Goal: Task Accomplishment & Management: Use online tool/utility

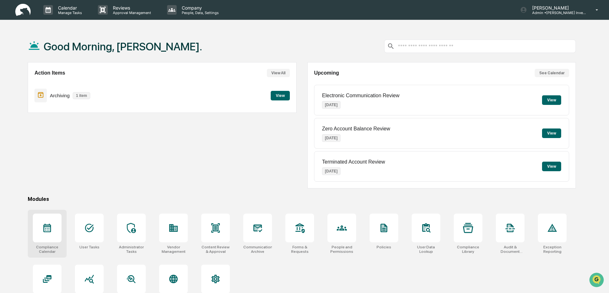
click at [46, 229] on icon at bounding box center [47, 228] width 10 height 10
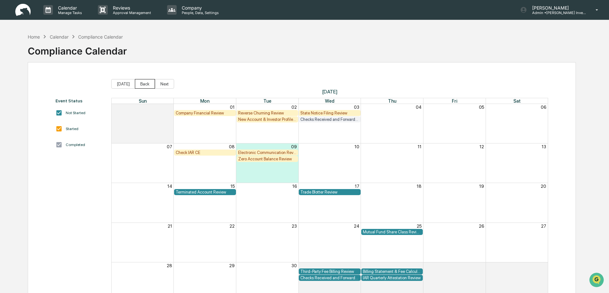
click at [140, 84] on button "Back" at bounding box center [145, 84] width 20 height 10
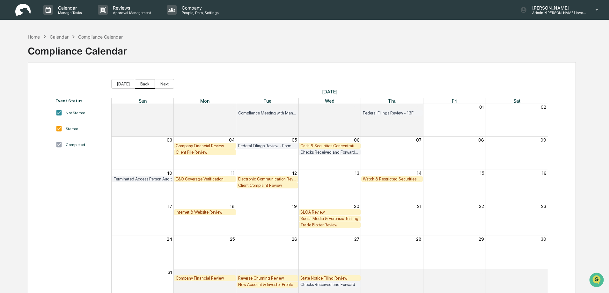
click at [140, 84] on button "Back" at bounding box center [145, 84] width 20 height 10
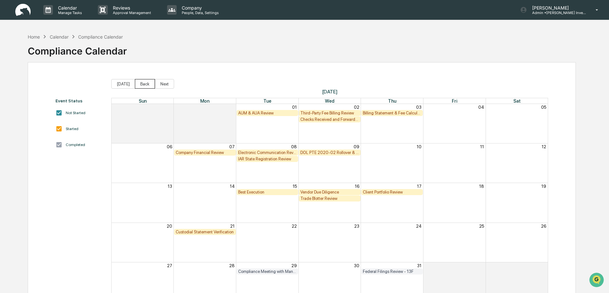
click at [140, 84] on button "Back" at bounding box center [145, 84] width 20 height 10
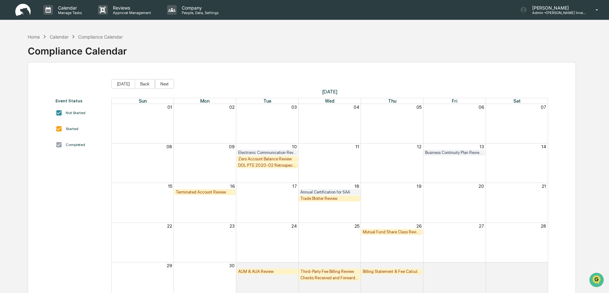
click at [257, 159] on div "Zero Account Balance Review" at bounding box center [267, 159] width 59 height 5
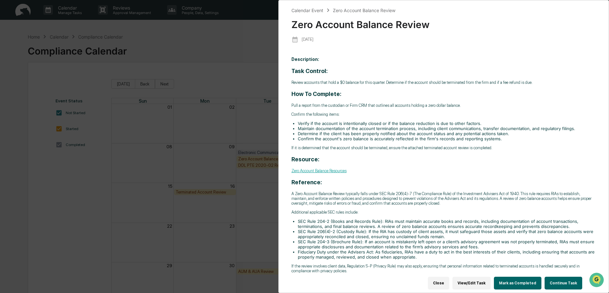
click at [556, 280] on button "Continue Task" at bounding box center [564, 283] width 38 height 13
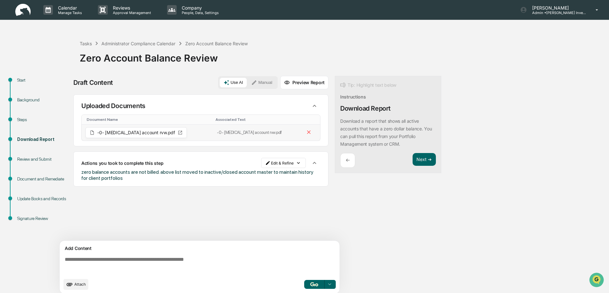
click at [178, 132] on icon at bounding box center [180, 133] width 4 height 4
click at [178, 132] on icon at bounding box center [180, 132] width 5 height 5
click at [91, 133] on icon at bounding box center [92, 132] width 5 height 5
click at [115, 135] on span "-0- [MEDICAL_DATA] account rvw.pdf" at bounding box center [136, 132] width 78 height 4
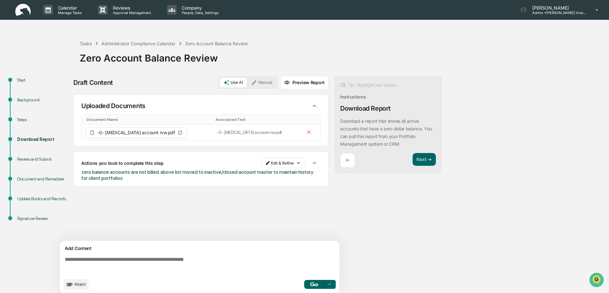
click at [266, 83] on button "Manual" at bounding box center [261, 83] width 29 height 10
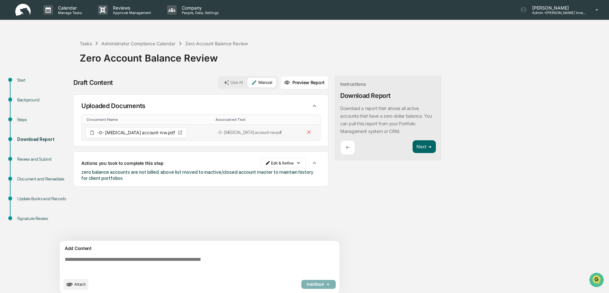
click at [178, 133] on icon at bounding box center [180, 133] width 4 height 4
click at [422, 146] on button "Next ➔" at bounding box center [424, 146] width 23 height 13
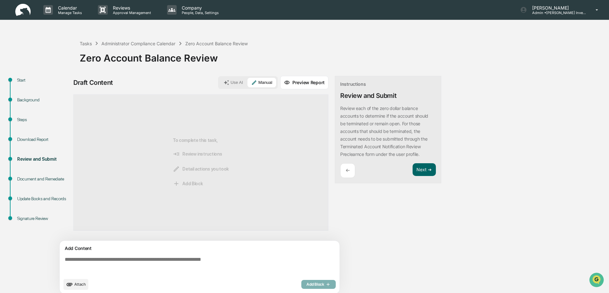
click at [35, 142] on div "Download Report" at bounding box center [43, 139] width 52 height 7
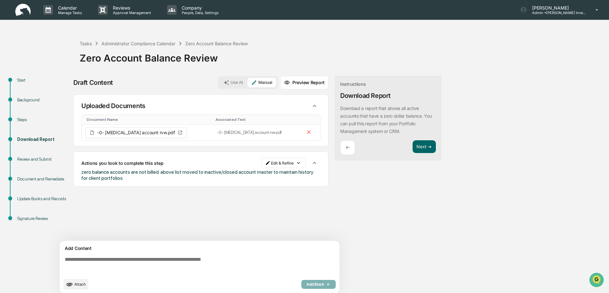
click at [30, 159] on div "Review and Submit" at bounding box center [43, 159] width 52 height 7
click at [426, 150] on button "Next ➔" at bounding box center [424, 146] width 23 height 13
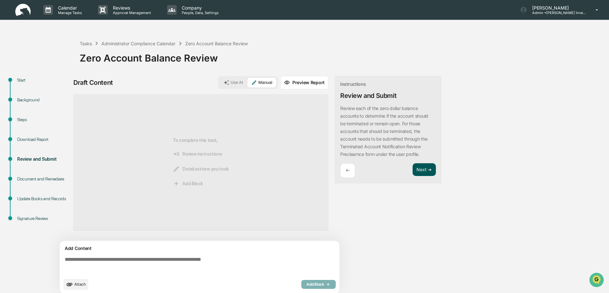
click at [421, 172] on button "Next ➔" at bounding box center [424, 169] width 23 height 13
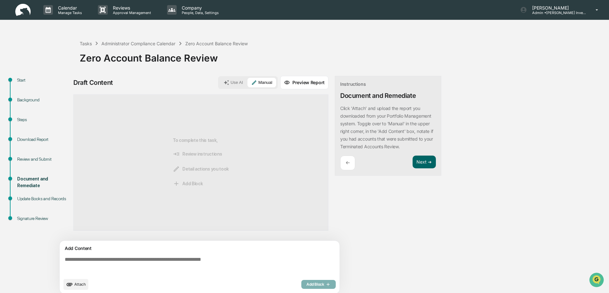
click at [26, 140] on div "Download Report" at bounding box center [43, 139] width 52 height 7
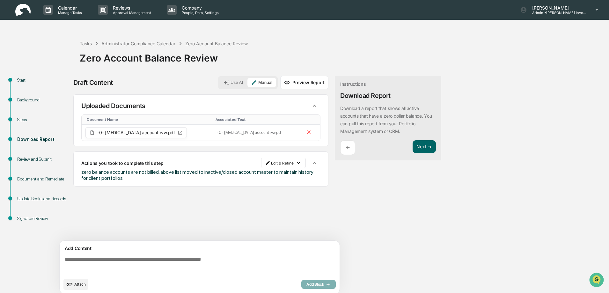
click at [25, 159] on div "Review and Submit" at bounding box center [43, 159] width 52 height 7
click at [24, 159] on div "Review and Submit" at bounding box center [43, 159] width 52 height 7
click at [419, 148] on button "Next ➔" at bounding box center [424, 146] width 23 height 13
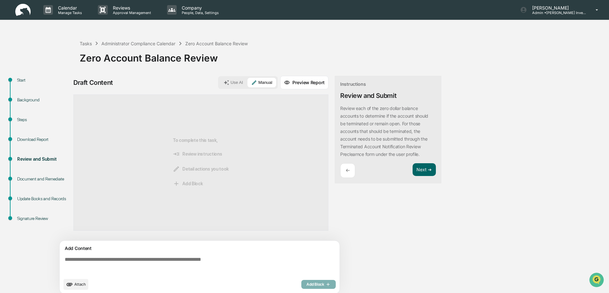
click at [42, 140] on div "Download Report" at bounding box center [43, 139] width 52 height 7
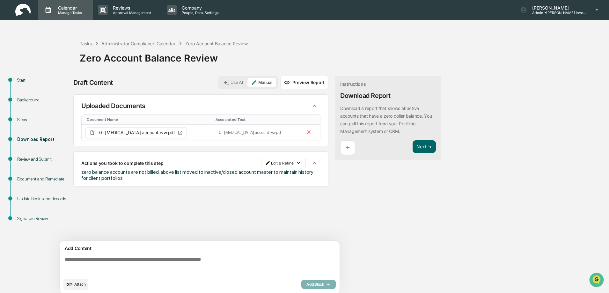
click at [67, 8] on p "Calendar" at bounding box center [69, 7] width 32 height 5
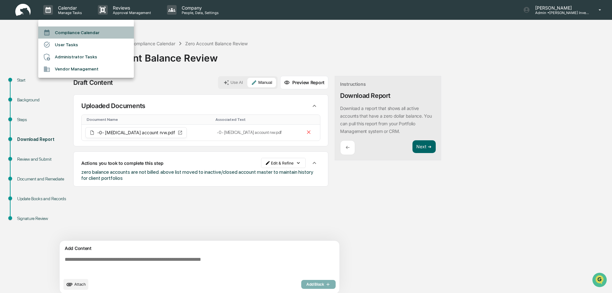
click at [64, 33] on li "Compliance Calendar" at bounding box center [86, 32] width 96 height 12
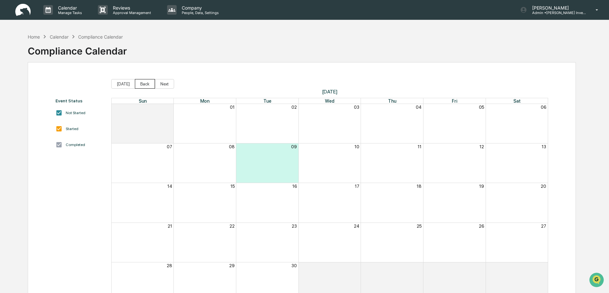
click at [140, 85] on button "Back" at bounding box center [145, 84] width 20 height 10
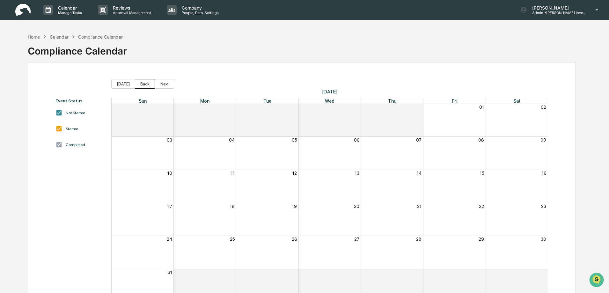
click at [140, 85] on button "Back" at bounding box center [145, 84] width 20 height 10
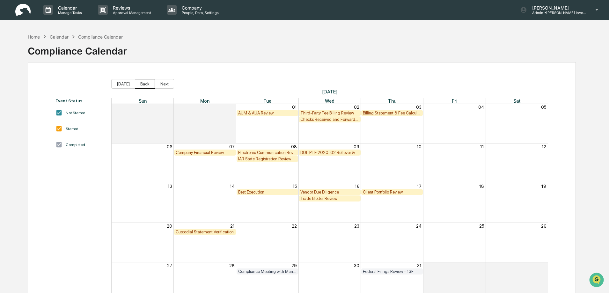
click at [140, 85] on button "Back" at bounding box center [145, 84] width 20 height 10
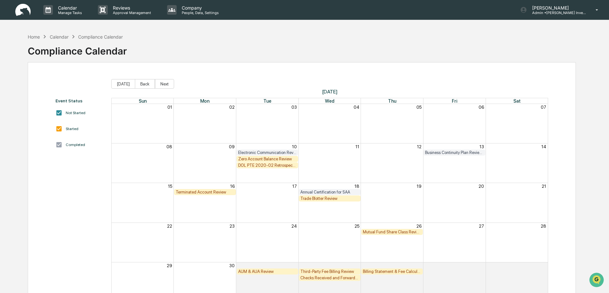
click at [21, 9] on img at bounding box center [22, 10] width 15 height 12
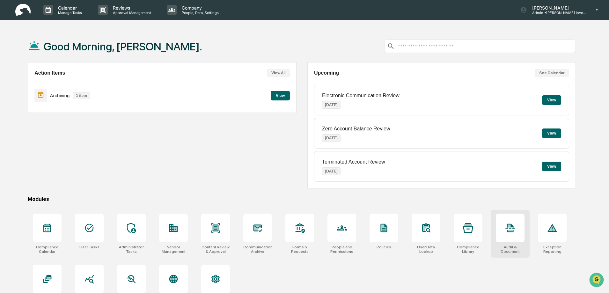
click at [513, 234] on div at bounding box center [510, 228] width 29 height 29
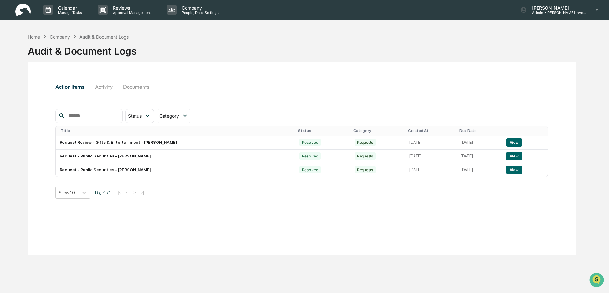
click at [137, 89] on button "Documents" at bounding box center [136, 86] width 36 height 15
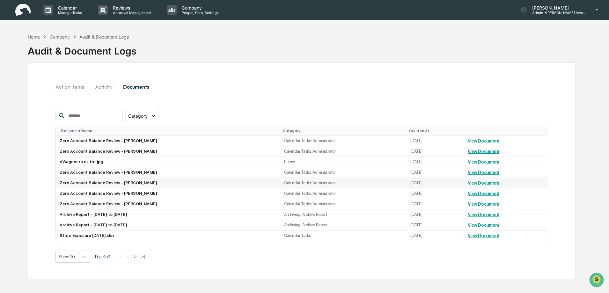
click at [477, 183] on link "View Document" at bounding box center [484, 182] width 32 height 5
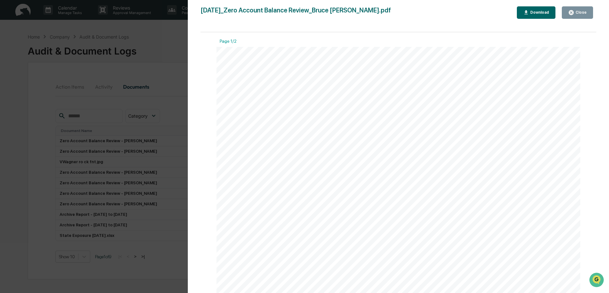
click at [582, 11] on div "Close" at bounding box center [580, 12] width 12 height 4
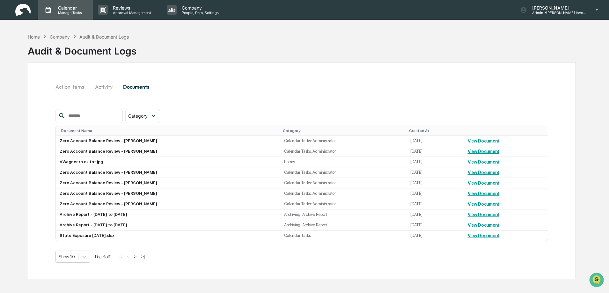
click at [69, 9] on p "Calendar" at bounding box center [69, 7] width 32 height 5
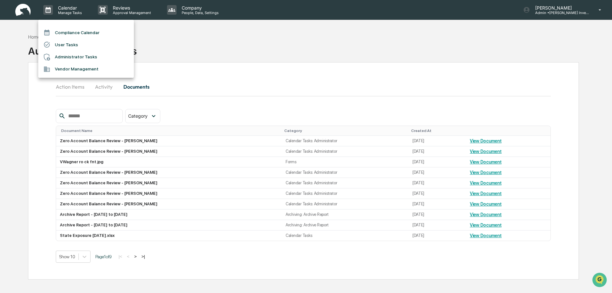
click at [70, 32] on li "Compliance Calendar" at bounding box center [86, 32] width 96 height 12
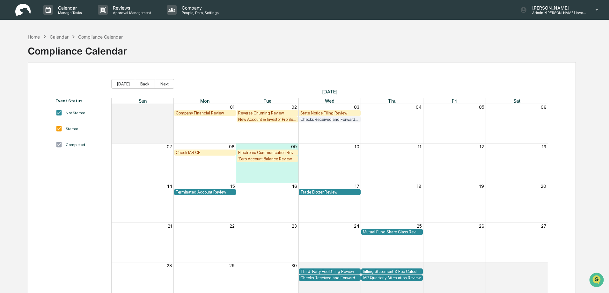
click at [33, 36] on div "Home" at bounding box center [34, 36] width 12 height 5
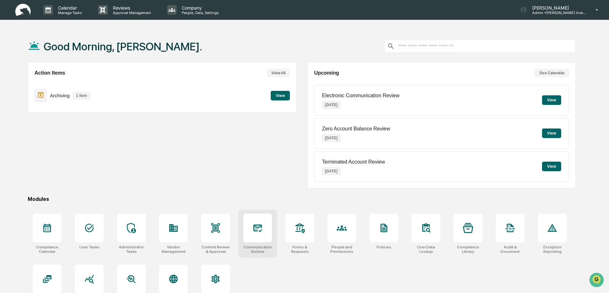
click at [254, 232] on icon at bounding box center [258, 228] width 10 height 10
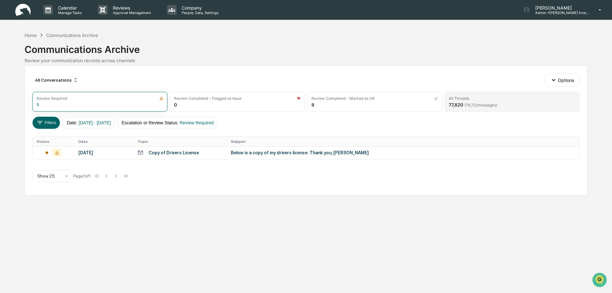
click at [465, 103] on span "( 78,722 messages)" at bounding box center [481, 105] width 33 height 5
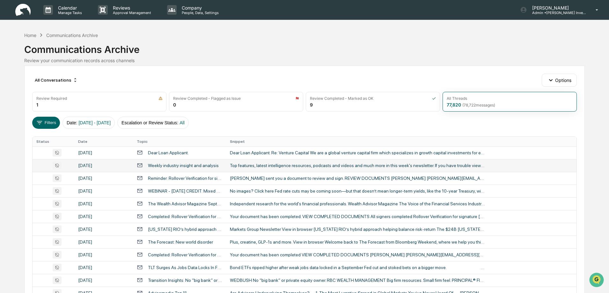
click at [153, 166] on div "Weekly industry insight and analysis" at bounding box center [183, 165] width 71 height 5
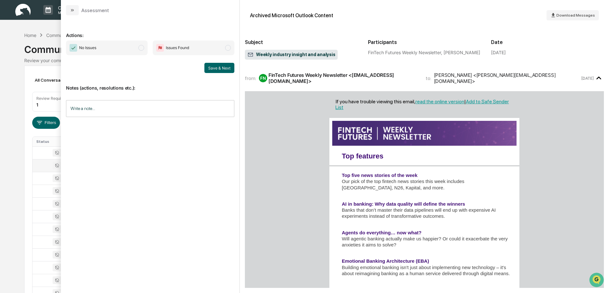
click at [142, 48] on span "modal" at bounding box center [141, 48] width 6 height 6
click at [132, 65] on div "Save & Next" at bounding box center [150, 68] width 168 height 10
click at [221, 68] on button "Save & Next" at bounding box center [219, 68] width 30 height 10
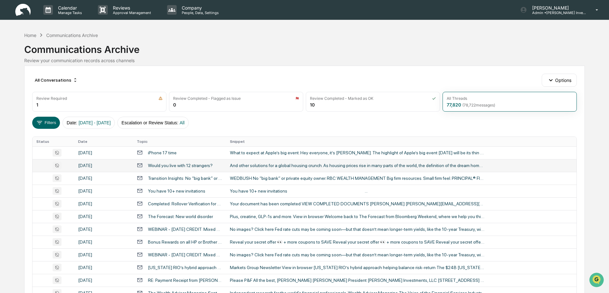
click at [4, 32] on div "Calendar Manage Tasks Reviews Approval Management Company People, Data, Setting…" at bounding box center [304, 251] width 609 height 502
click at [47, 123] on button "Filters" at bounding box center [46, 123] width 28 height 12
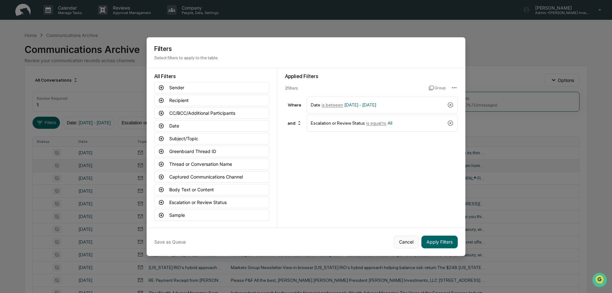
click at [404, 244] on button "Cancel" at bounding box center [406, 242] width 25 height 13
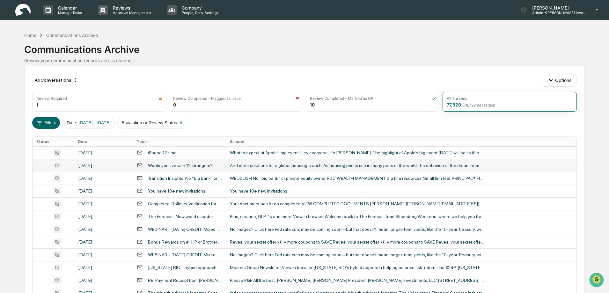
click at [109, 75] on div "All Conversations Options" at bounding box center [304, 80] width 544 height 13
click at [106, 100] on div "Review Required" at bounding box center [99, 98] width 126 height 5
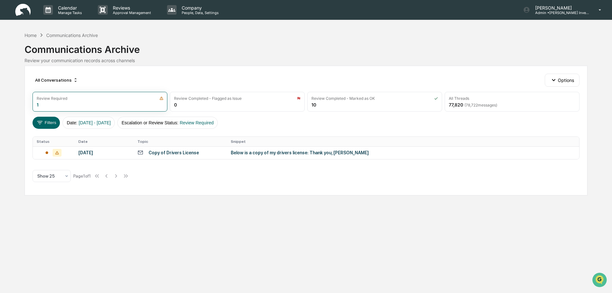
click at [23, 10] on img at bounding box center [22, 10] width 15 height 12
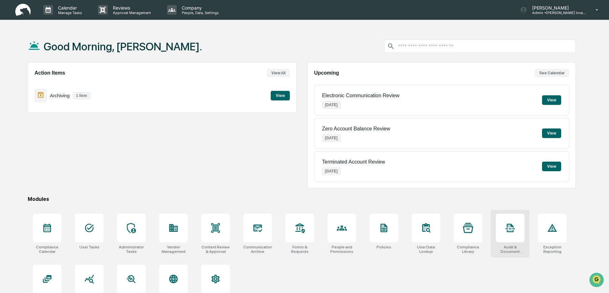
click at [513, 238] on div at bounding box center [510, 228] width 29 height 29
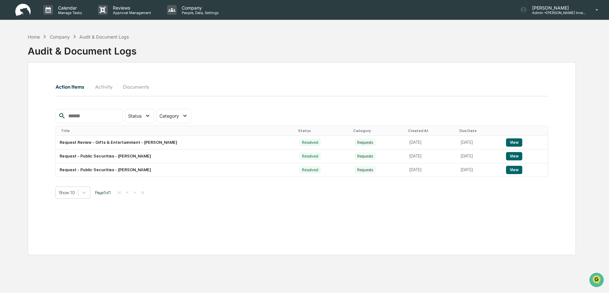
click at [136, 87] on button "Documents" at bounding box center [136, 86] width 36 height 15
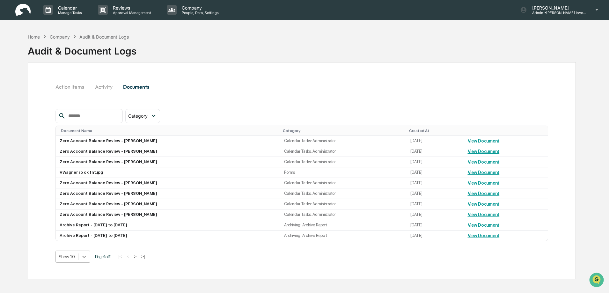
click at [84, 257] on body "Calendar Manage Tasks Reviews Approval Management Company People, Data, Setting…" at bounding box center [304, 161] width 609 height 323
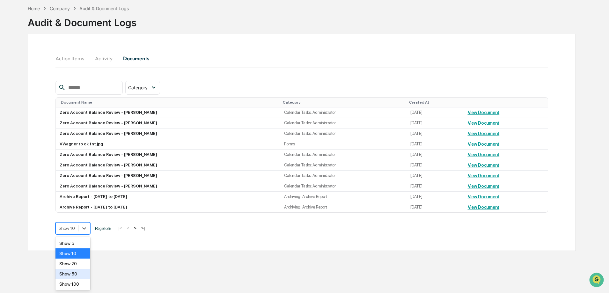
click at [77, 275] on div "Show 50" at bounding box center [72, 274] width 35 height 10
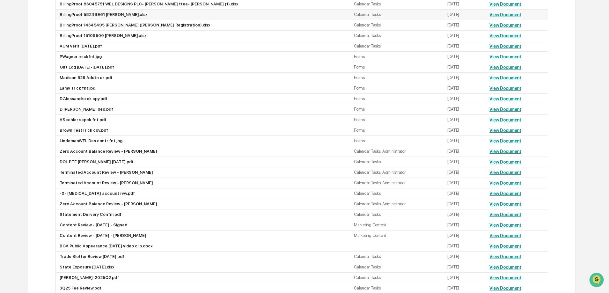
scroll to position [407, 0]
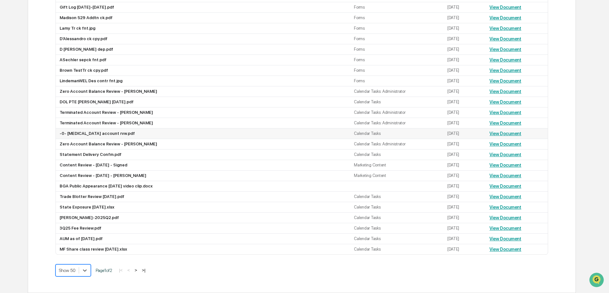
click at [501, 133] on link "View Document" at bounding box center [505, 133] width 32 height 5
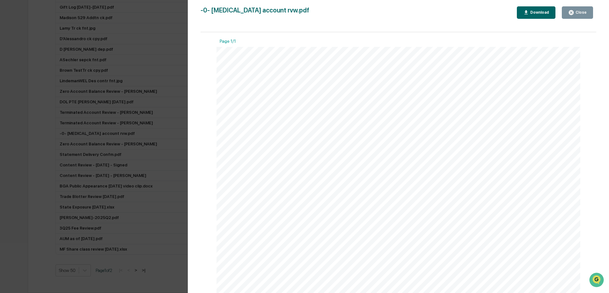
click at [583, 12] on div "Close" at bounding box center [580, 12] width 12 height 4
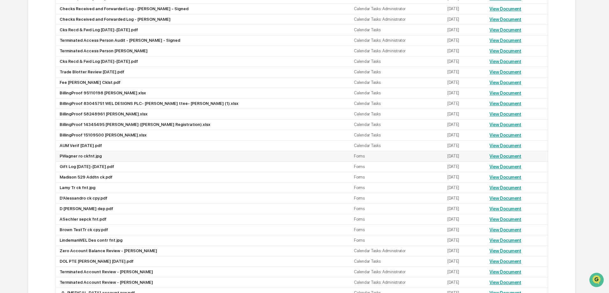
scroll to position [216, 0]
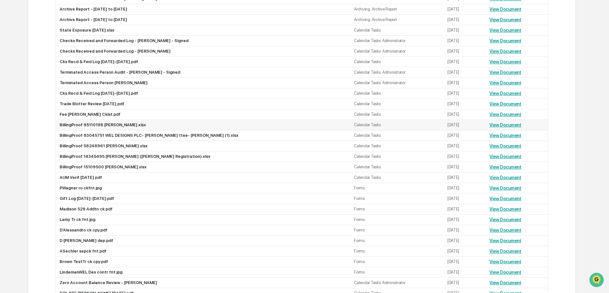
click at [504, 125] on link "View Document" at bounding box center [505, 124] width 32 height 5
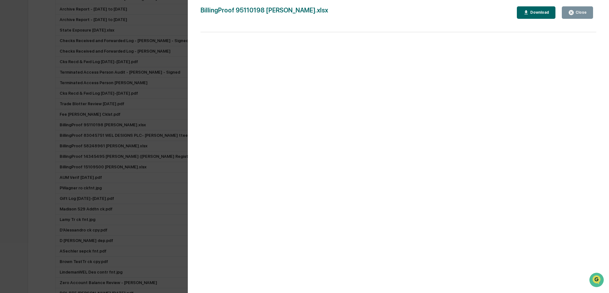
click at [580, 12] on div "Close" at bounding box center [580, 12] width 12 height 4
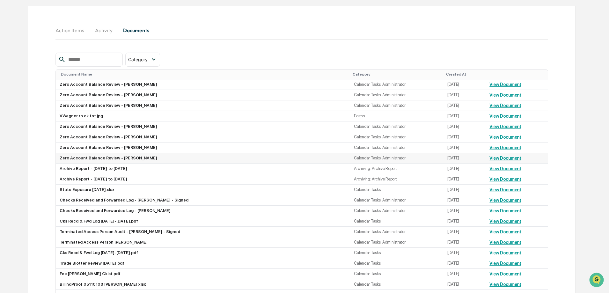
scroll to position [0, 0]
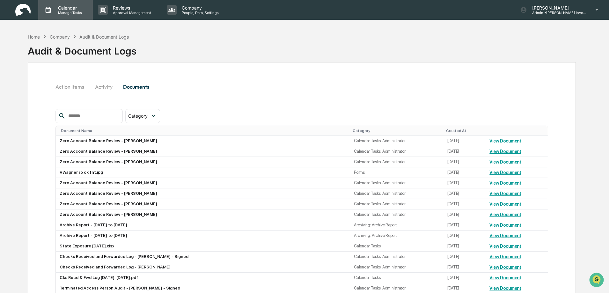
click at [68, 11] on p "Manage Tasks" at bounding box center [69, 13] width 32 height 4
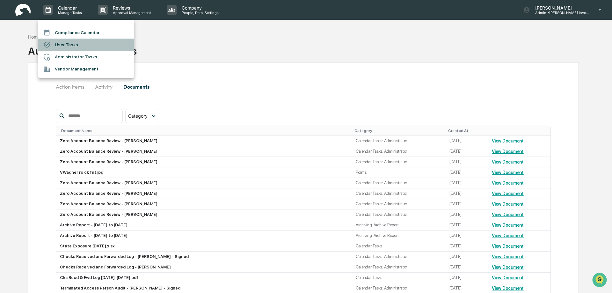
click at [69, 43] on li "User Tasks" at bounding box center [86, 45] width 96 height 12
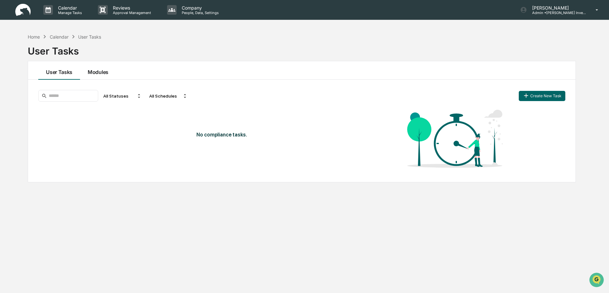
click at [99, 73] on button "Modules" at bounding box center [98, 70] width 36 height 18
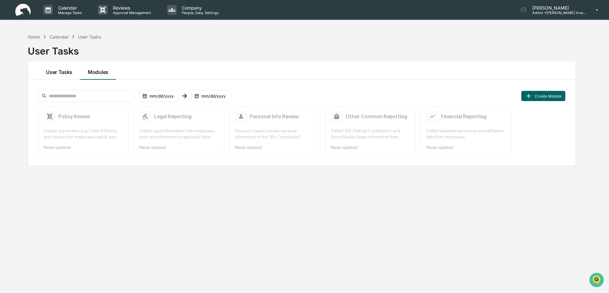
click at [66, 71] on button "User Tasks" at bounding box center [59, 70] width 42 height 18
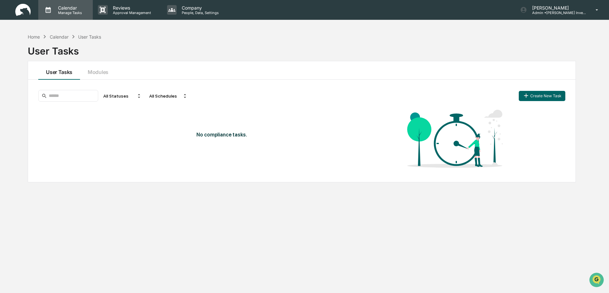
click at [70, 13] on p "Manage Tasks" at bounding box center [69, 13] width 32 height 4
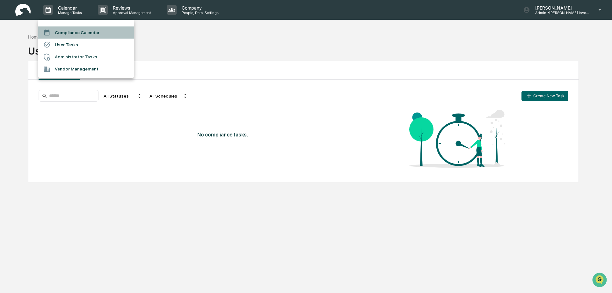
click at [69, 33] on li "Compliance Calendar" at bounding box center [86, 32] width 96 height 12
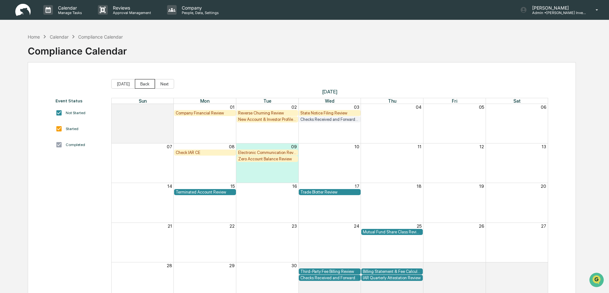
click at [140, 84] on button "Back" at bounding box center [145, 84] width 20 height 10
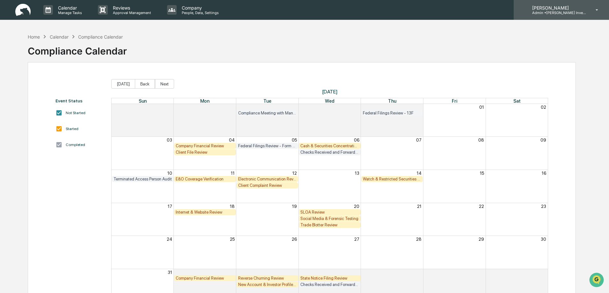
click at [550, 13] on p "Admin • [PERSON_NAME] Investments, LLC" at bounding box center [556, 13] width 59 height 4
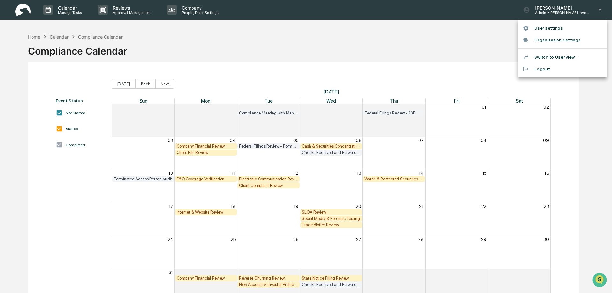
click at [545, 56] on li "Switch to User view..." at bounding box center [562, 57] width 89 height 12
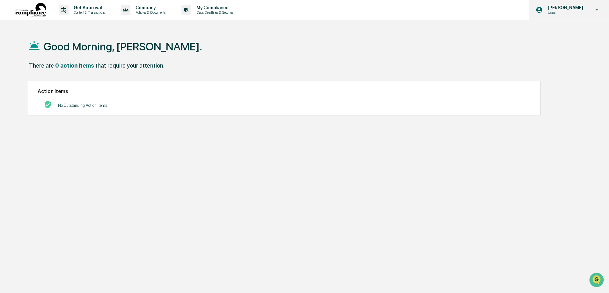
click at [597, 10] on icon at bounding box center [596, 10] width 11 height 6
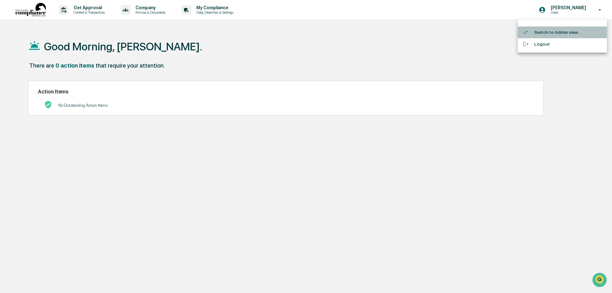
click at [563, 31] on li "Switch to Admin view..." at bounding box center [562, 32] width 89 height 12
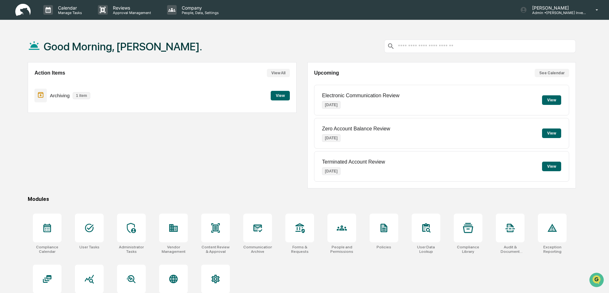
click at [404, 44] on input "text" at bounding box center [485, 46] width 176 height 6
type input "*"
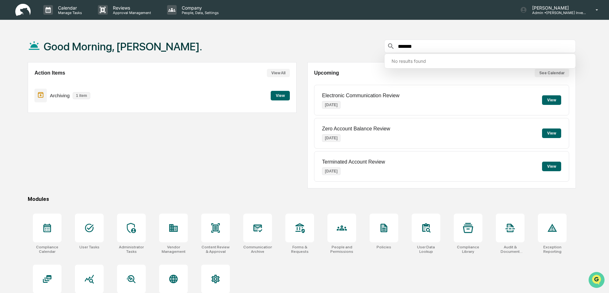
type input "*******"
click at [598, 282] on icon "Open customer support" at bounding box center [597, 288] width 16 height 16
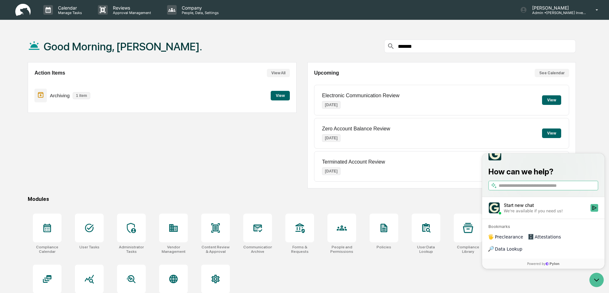
click at [522, 250] on span "Data Lookup" at bounding box center [508, 249] width 27 height 6
